Goal: Task Accomplishment & Management: Manage account settings

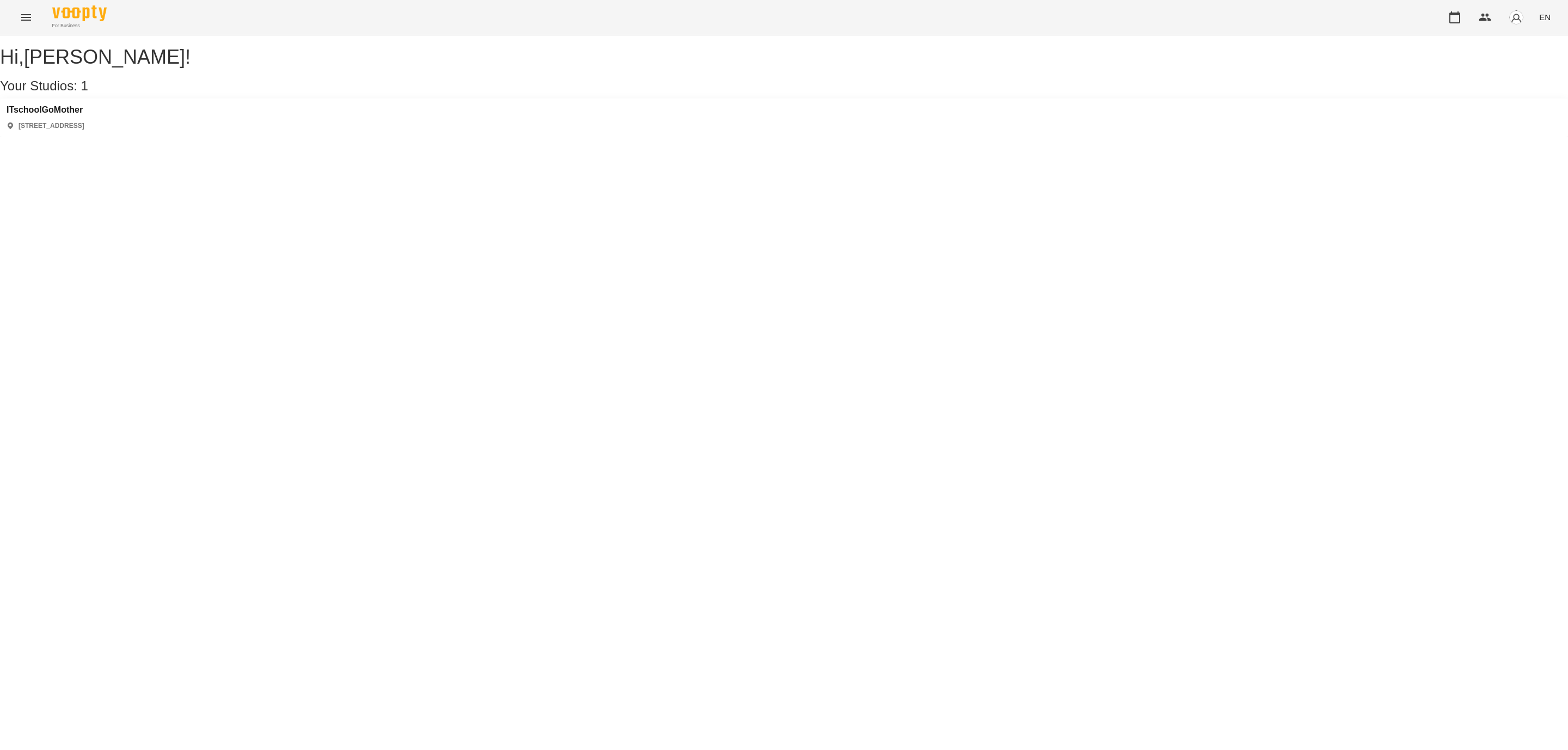
drag, startPoint x: 1376, startPoint y: 444, endPoint x: 1229, endPoint y: 121, distance: 354.9
click at [1229, 121] on div "Hi , [PERSON_NAME] ! Your Studios: 1 ITschoolGoMother [STREET_ADDRESS]" at bounding box center [784, 86] width 1568 height 102
click at [73, 115] on h3 "ITschoolGoMother" at bounding box center [45, 109] width 78 height 10
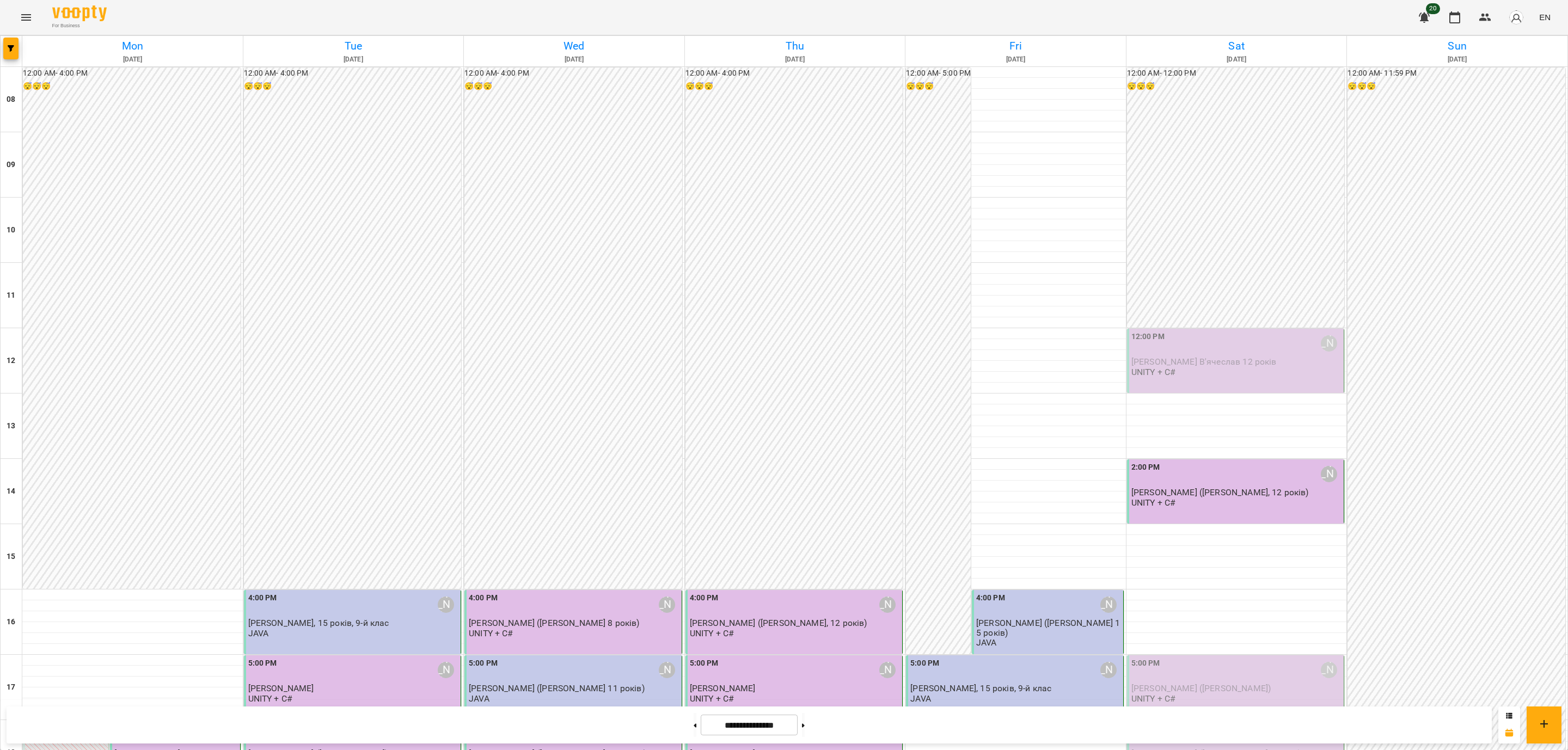
scroll to position [245, 0]
click at [804, 723] on button at bounding box center [804, 725] width 3 height 24
type input "**********"
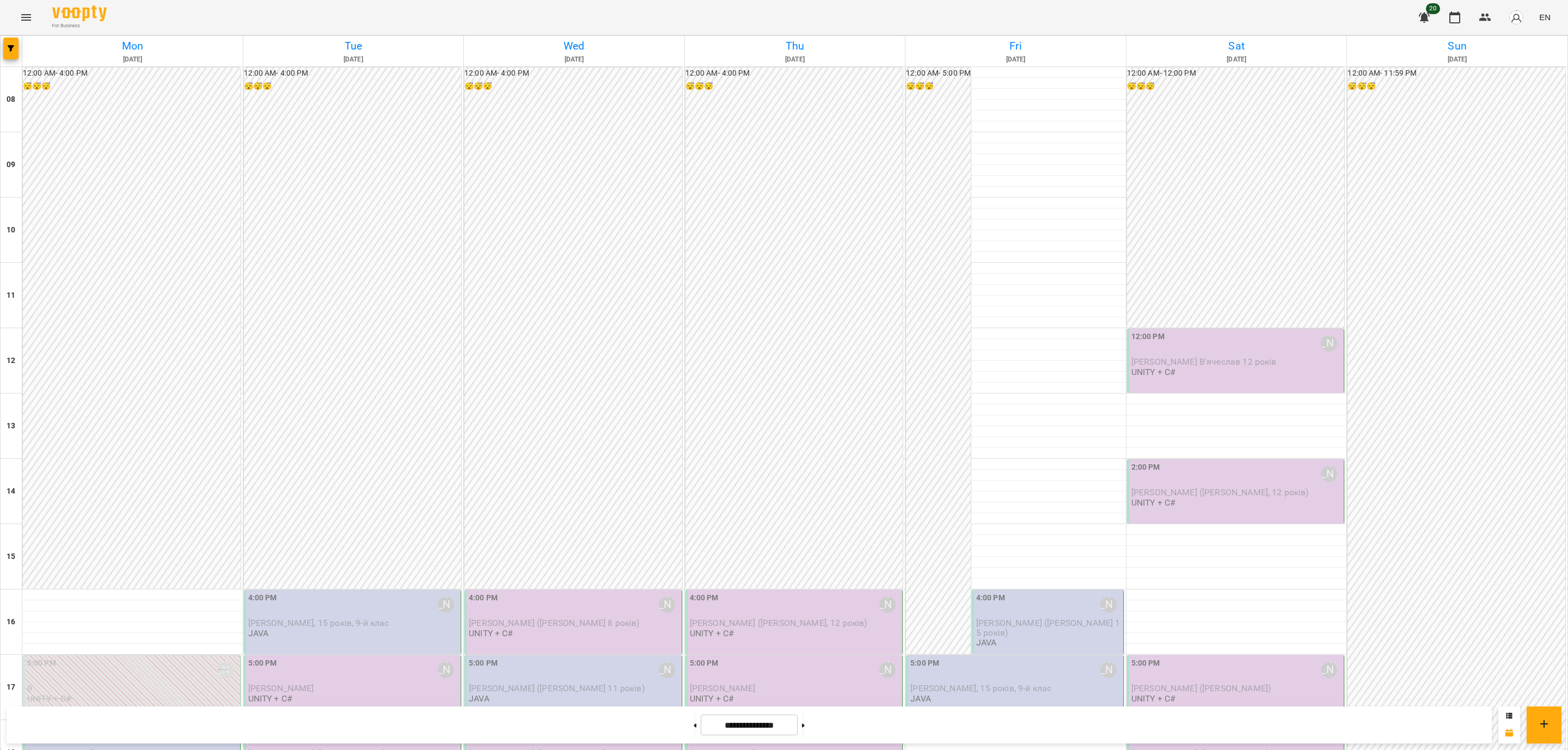
scroll to position [245, 0]
